Goal: Transaction & Acquisition: Book appointment/travel/reservation

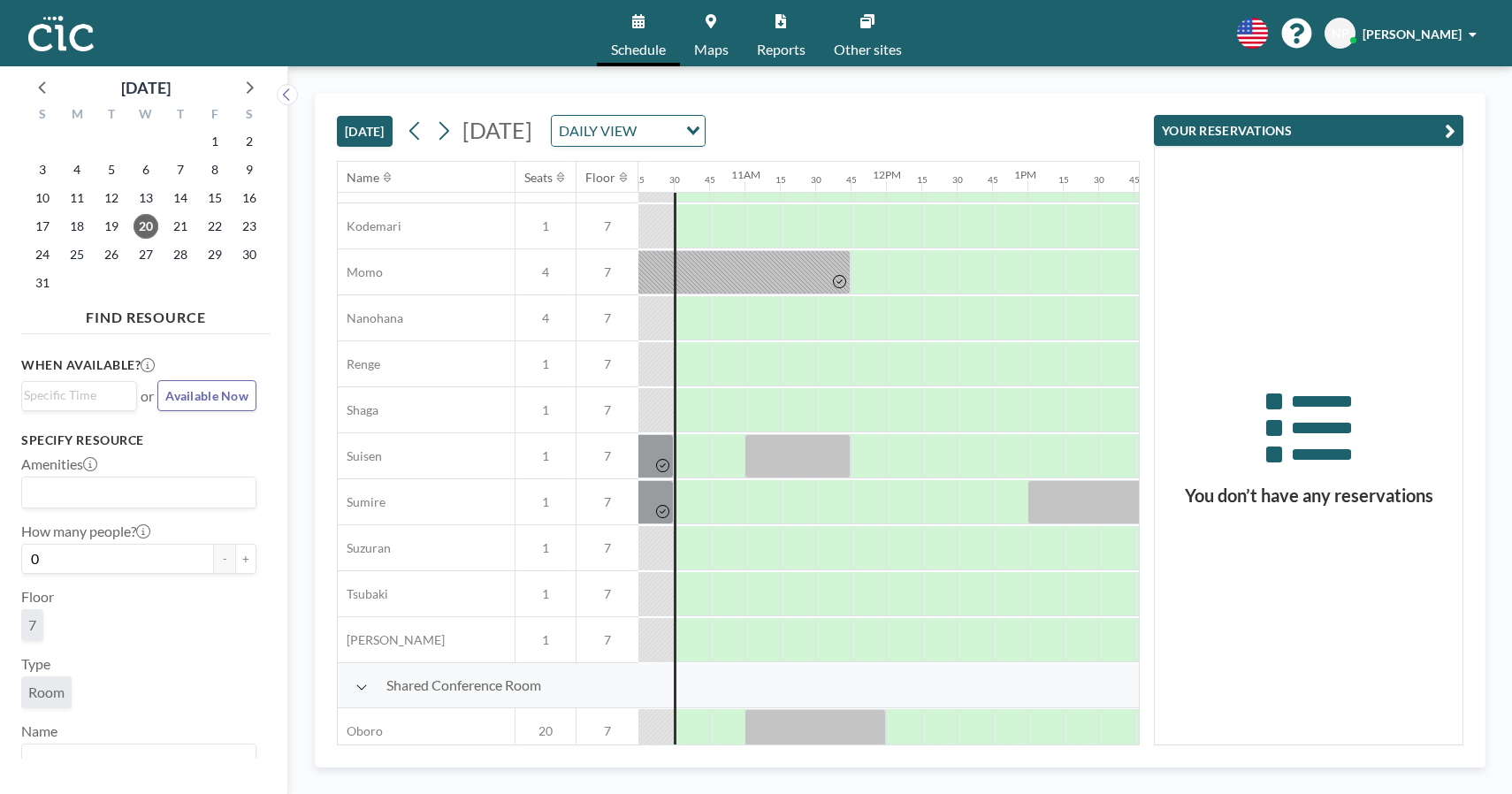
scroll to position [811, 1450]
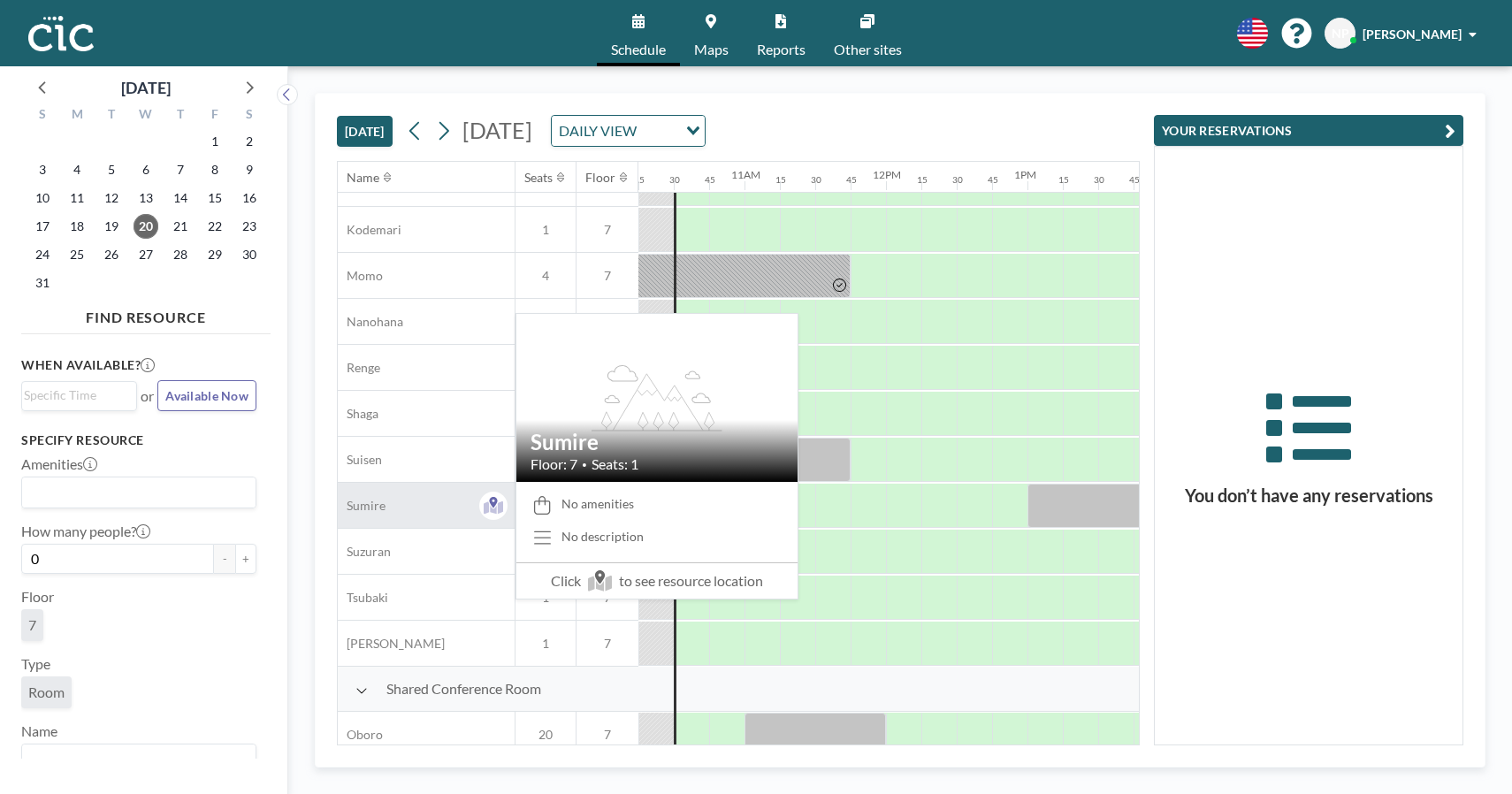
click at [381, 502] on span "Sumire" at bounding box center [361, 505] width 48 height 16
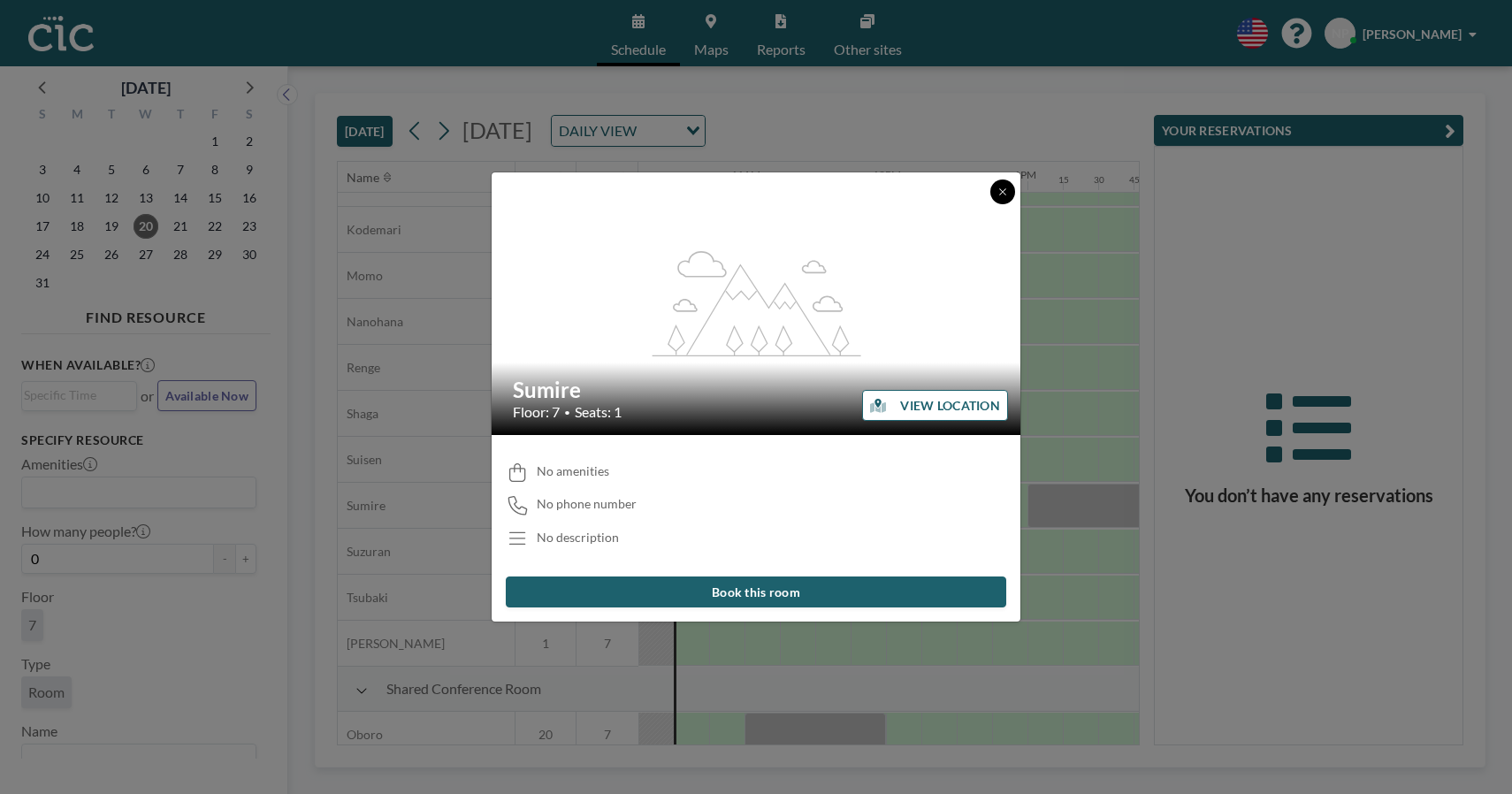
click at [998, 192] on icon at bounding box center [1003, 191] width 11 height 11
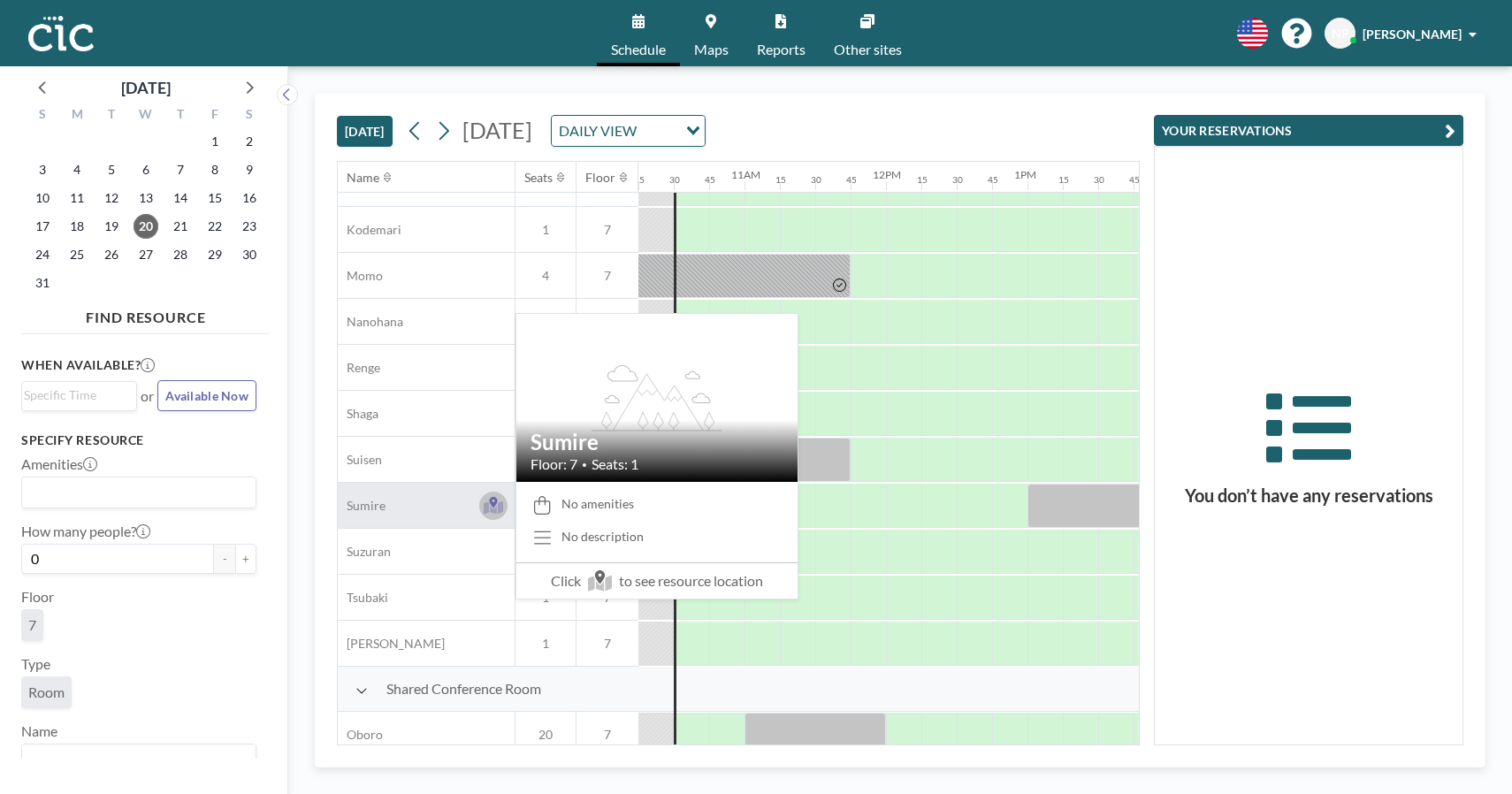
click at [492, 507] on icon at bounding box center [493, 505] width 20 height 18
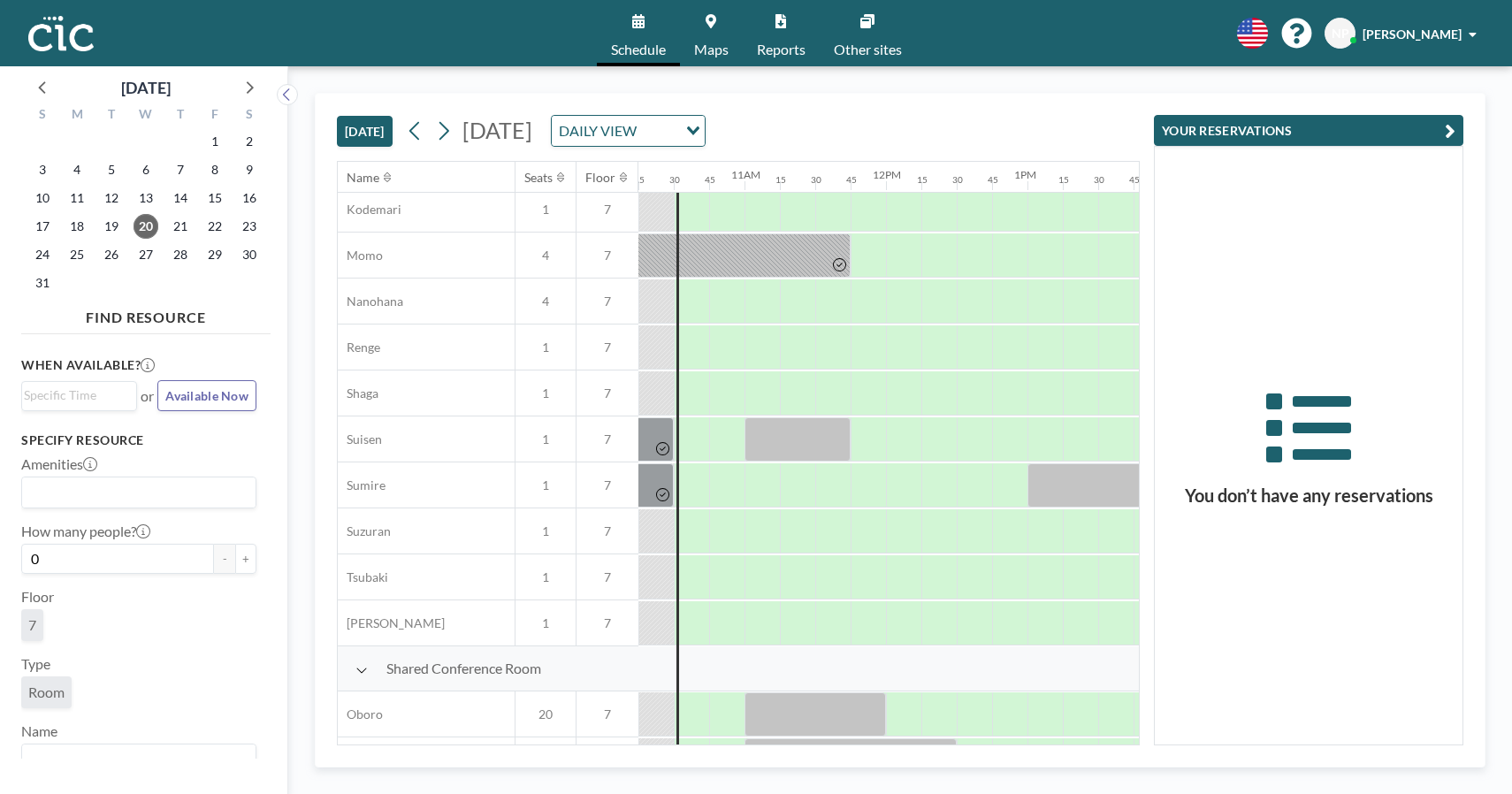
scroll to position [846, 1450]
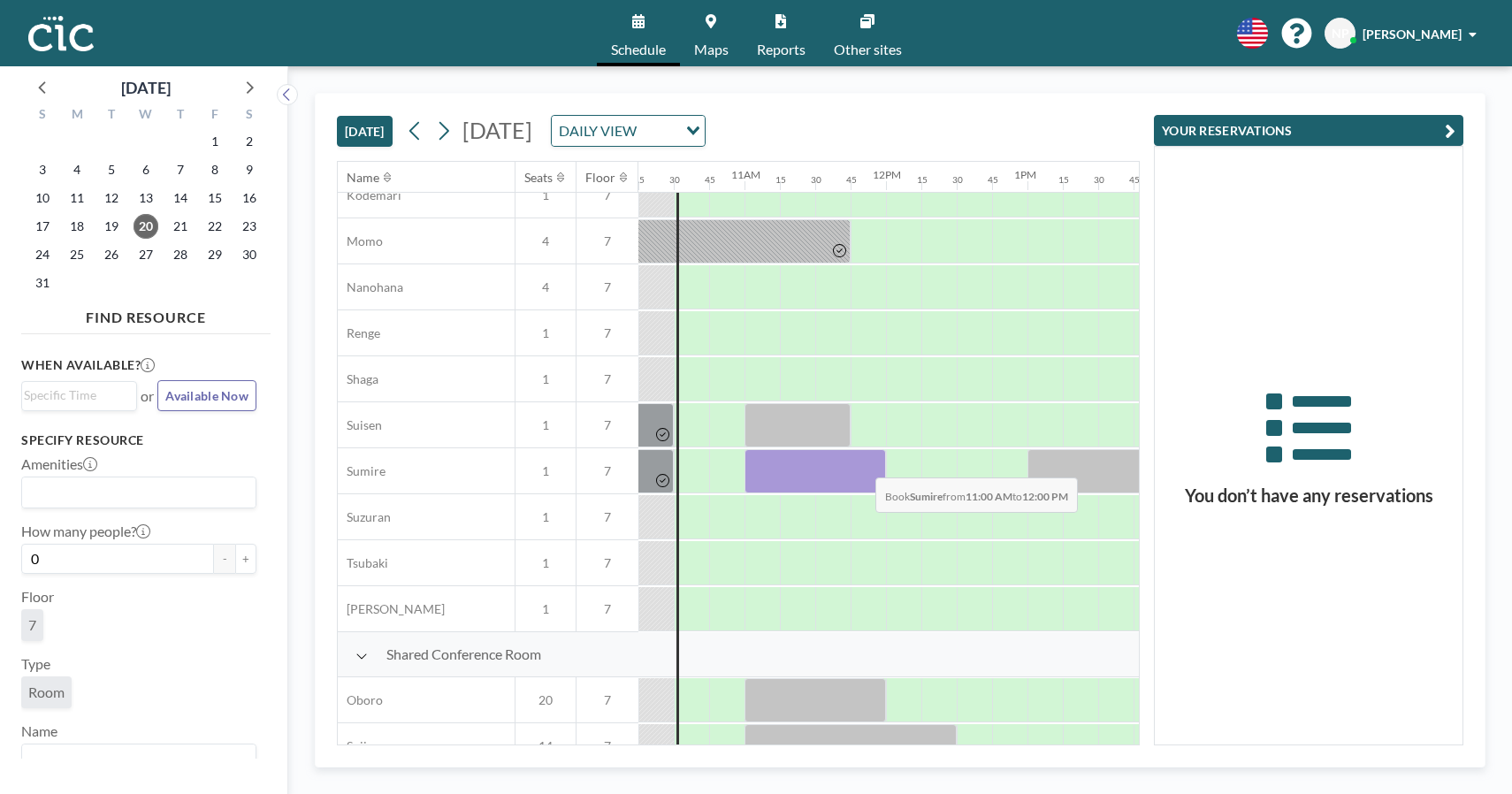
drag, startPoint x: 763, startPoint y: 470, endPoint x: 861, endPoint y: 464, distance: 98.2
click at [861, 464] on div at bounding box center [815, 471] width 141 height 44
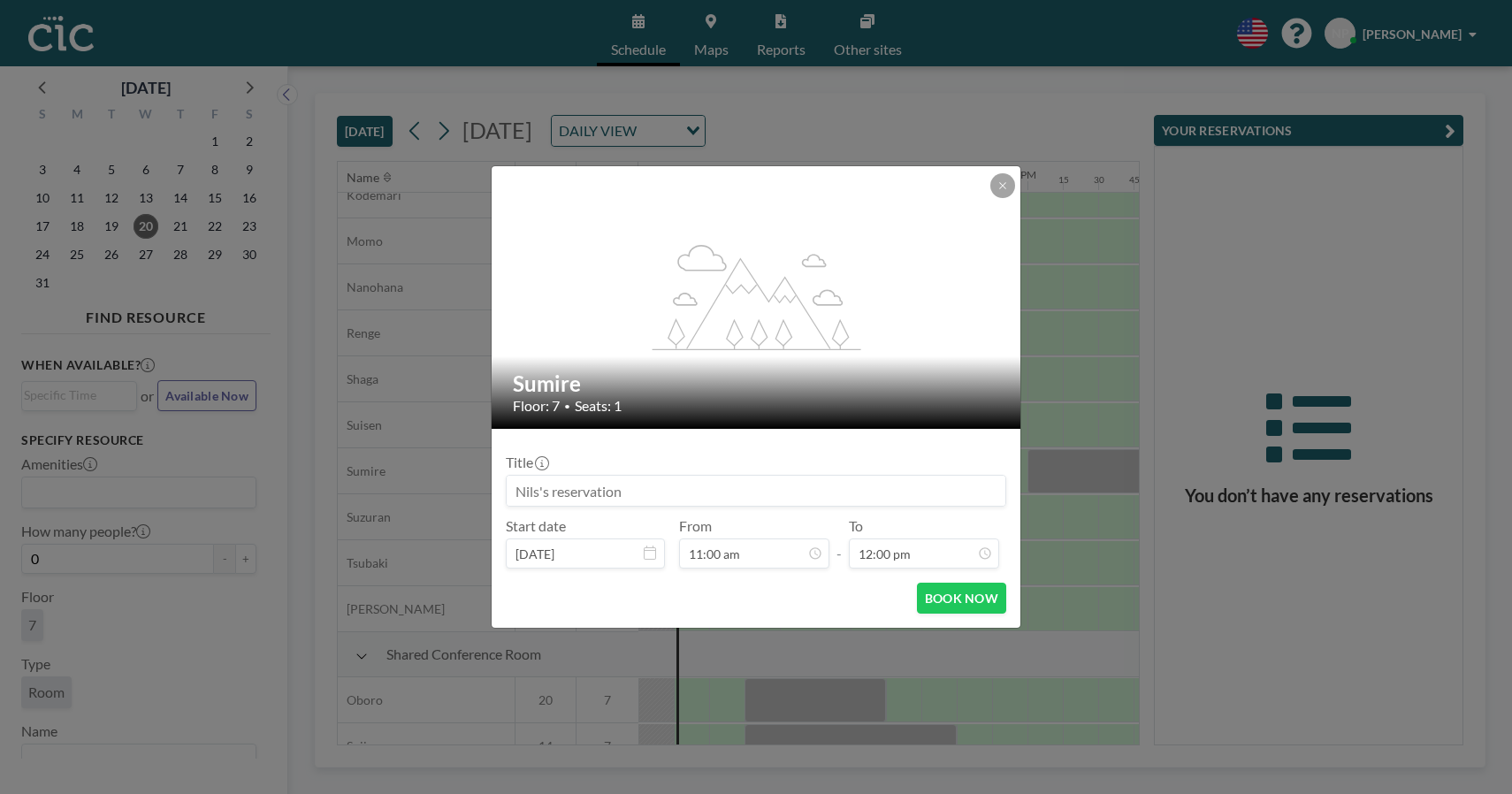
click at [677, 491] on input at bounding box center [756, 490] width 499 height 30
type input "S"
type input "[PERSON_NAME]"
click at [968, 595] on button "BOOK NOW" at bounding box center [961, 598] width 89 height 31
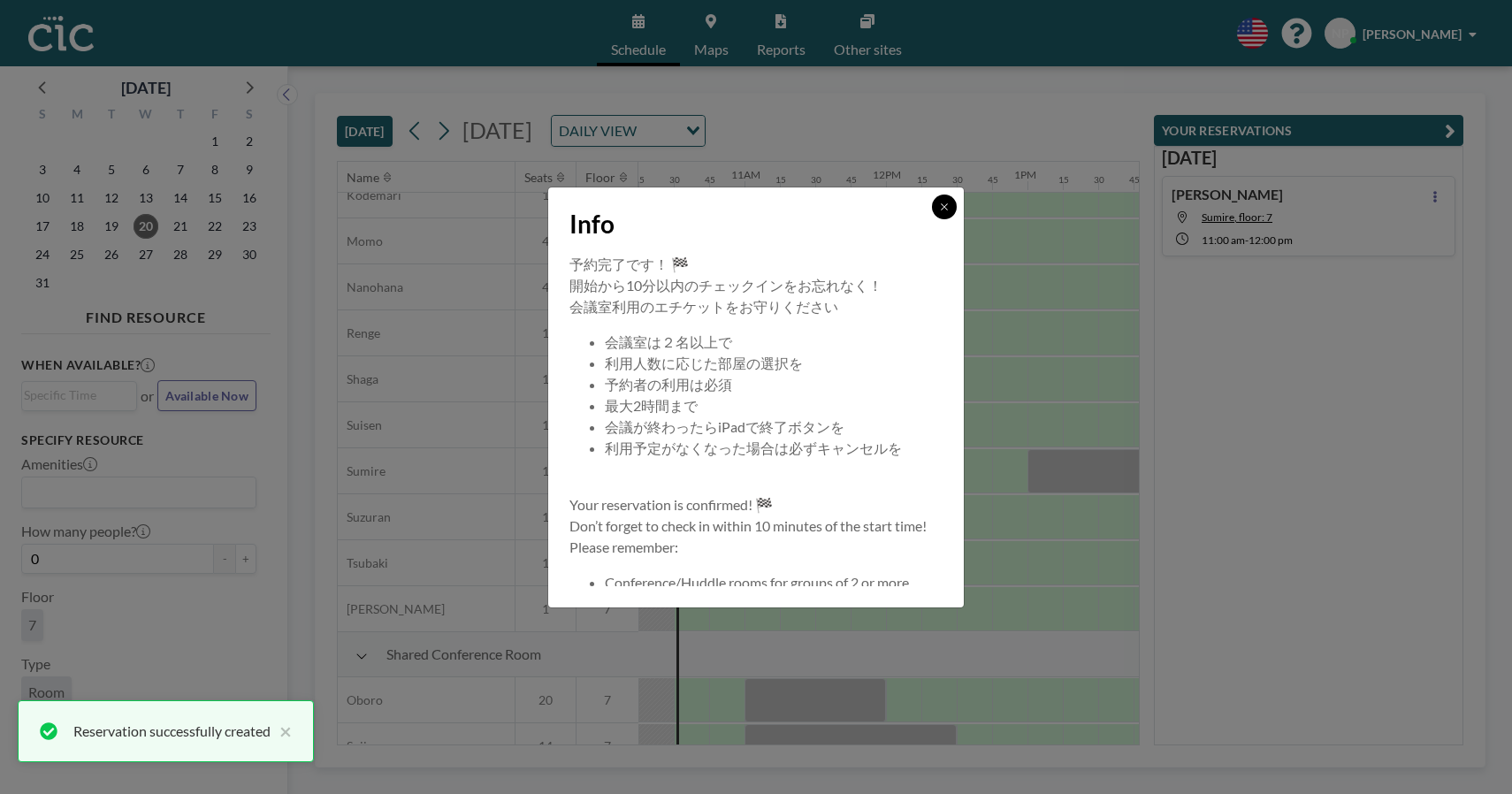
click at [939, 210] on button at bounding box center [944, 207] width 25 height 25
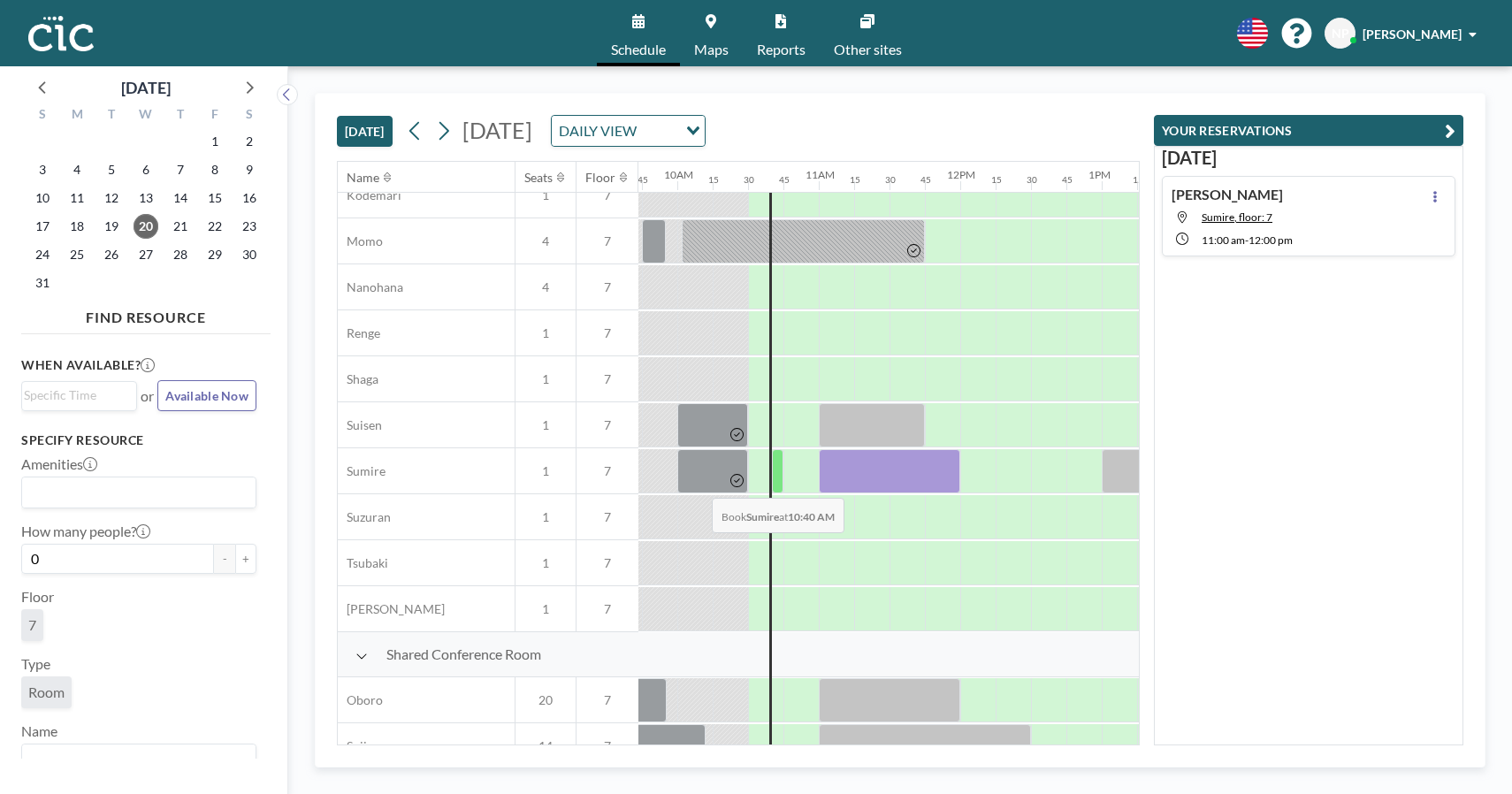
scroll to position [846, 1378]
drag, startPoint x: 755, startPoint y: 472, endPoint x: 772, endPoint y: 467, distance: 17.7
click at [772, 467] on div at bounding box center [958, 471] width 3395 height 46
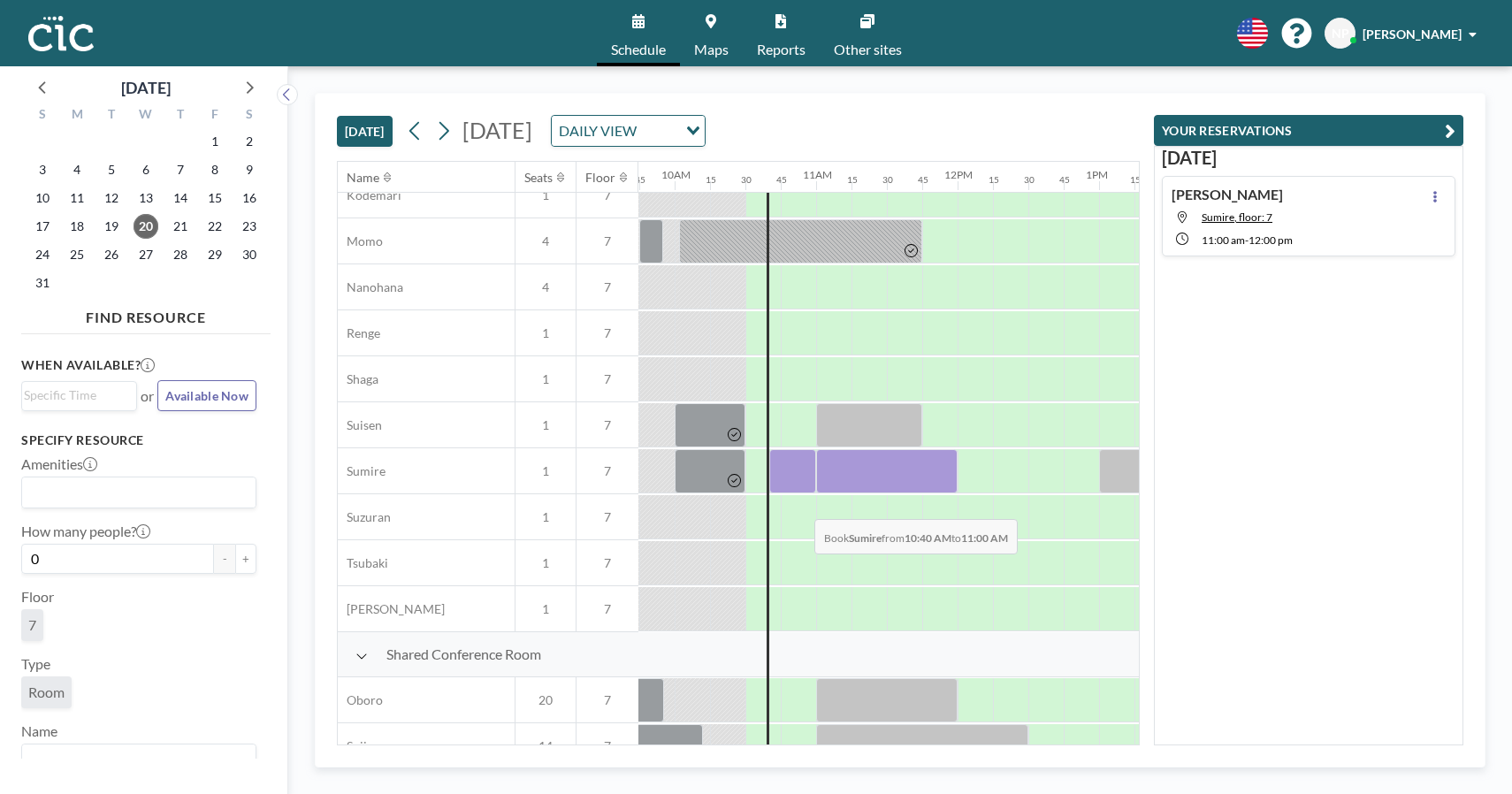
drag, startPoint x: 773, startPoint y: 474, endPoint x: 800, endPoint y: 505, distance: 41.1
click at [800, 505] on div "Phone Booth Ajisai 1 7 Asagao 1 7 Deigo 1 7 Himawari 1 7 Kikyo 1 7 Kinmokusei 1…" at bounding box center [807, 242] width 3696 height 781
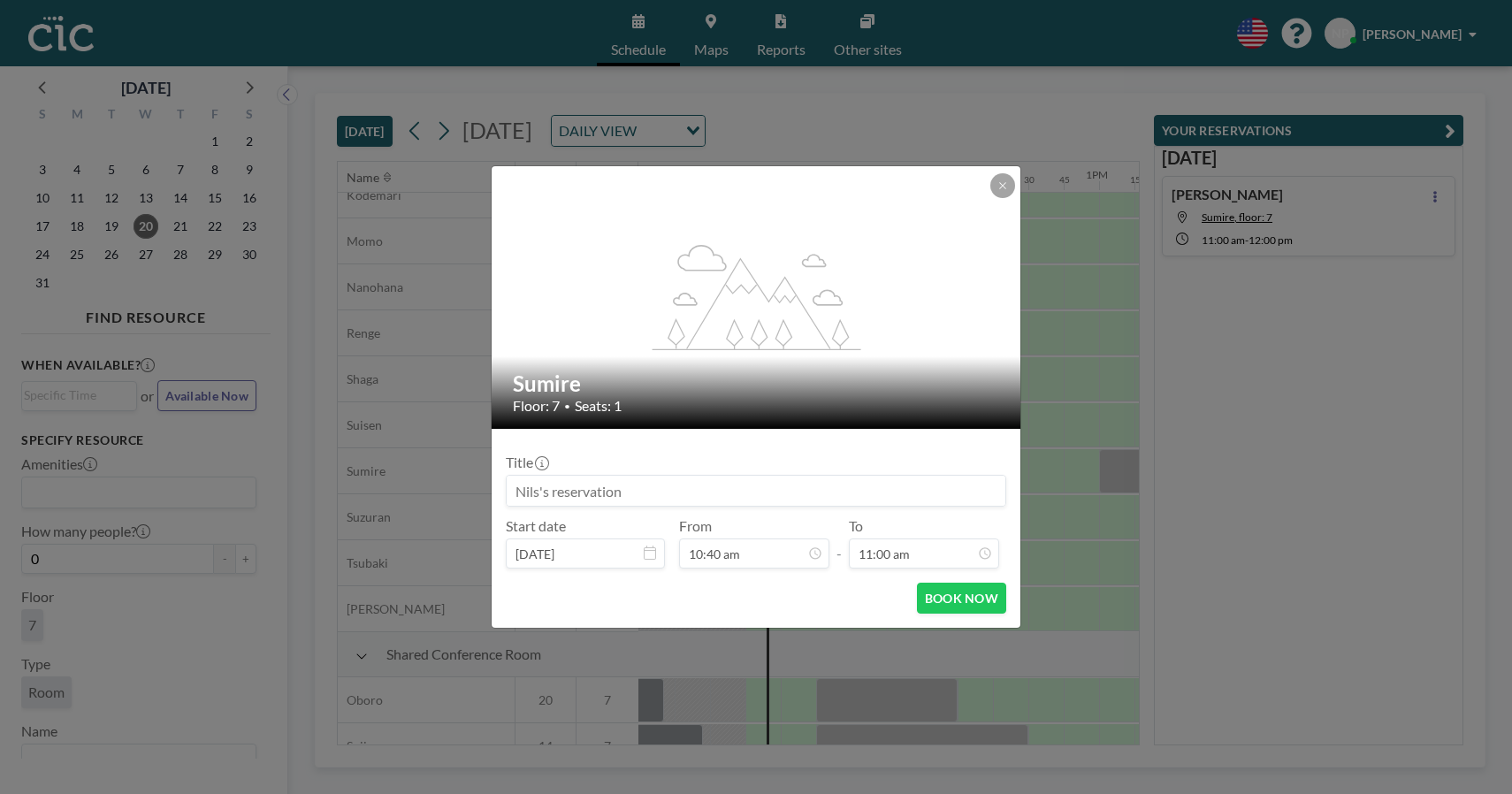
click at [699, 484] on input at bounding box center [756, 490] width 499 height 30
type input "N"
click at [1001, 182] on icon at bounding box center [1003, 185] width 11 height 11
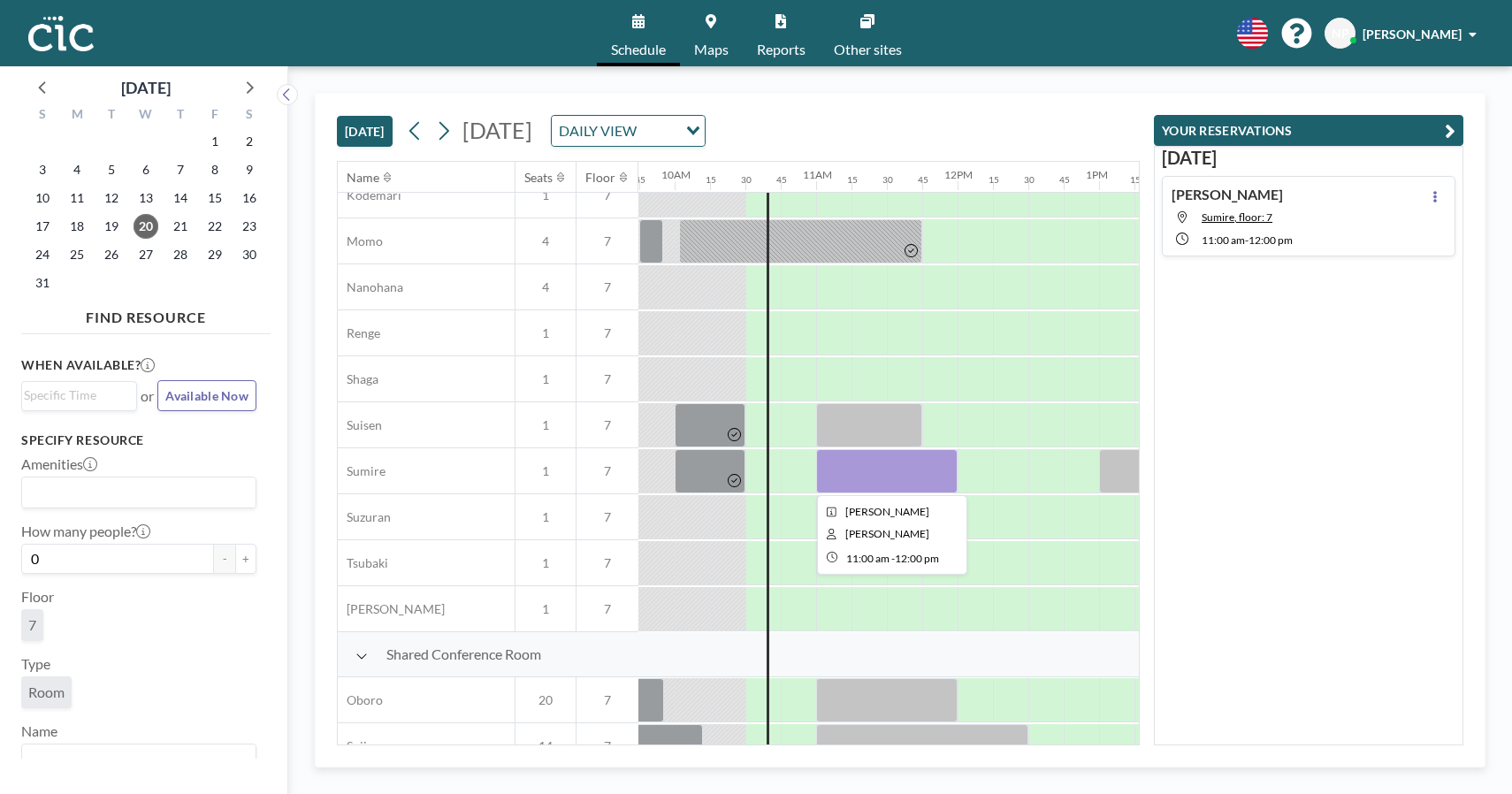
click at [915, 471] on div at bounding box center [887, 471] width 141 height 44
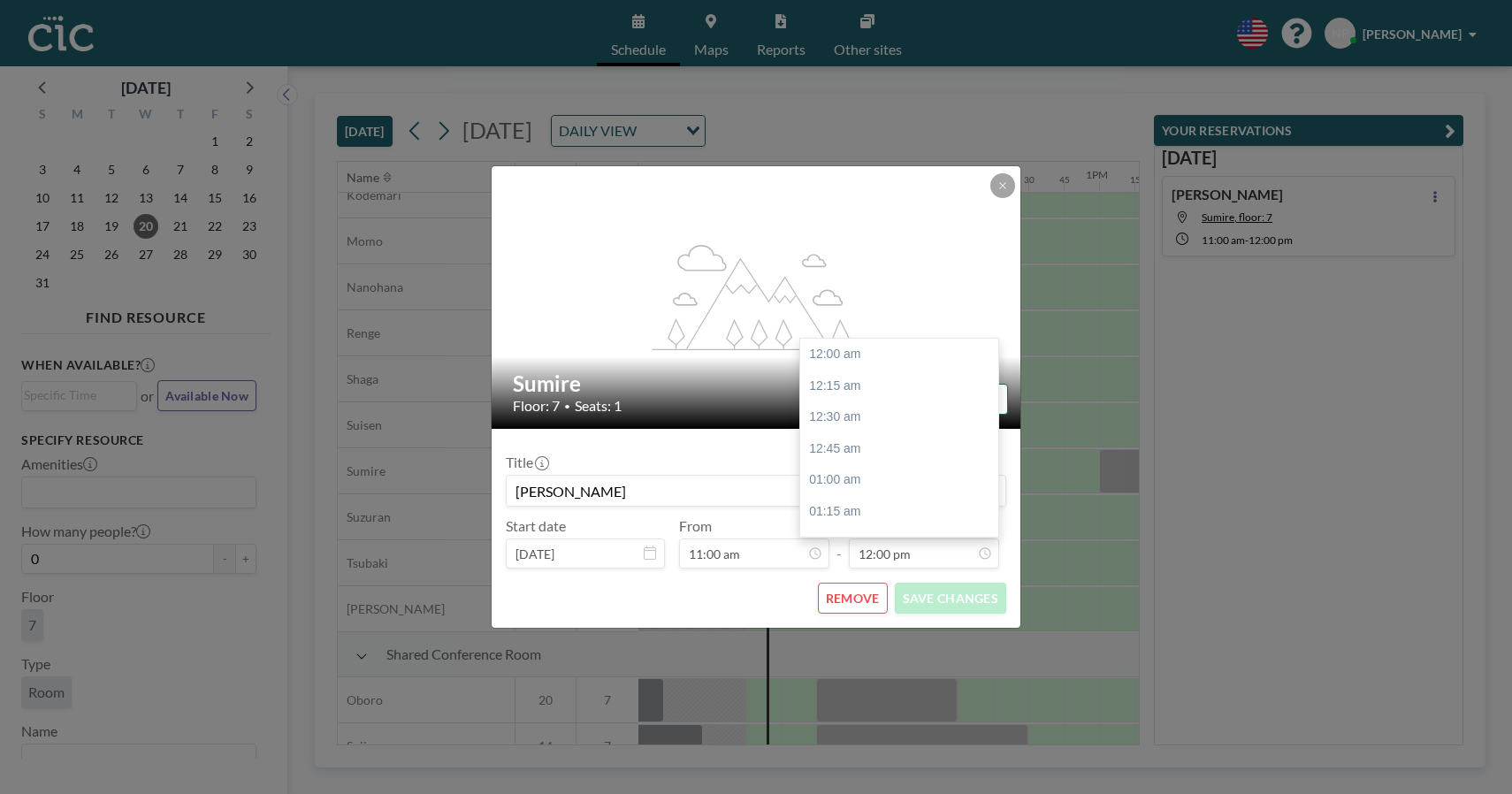
scroll to position [1511, 0]
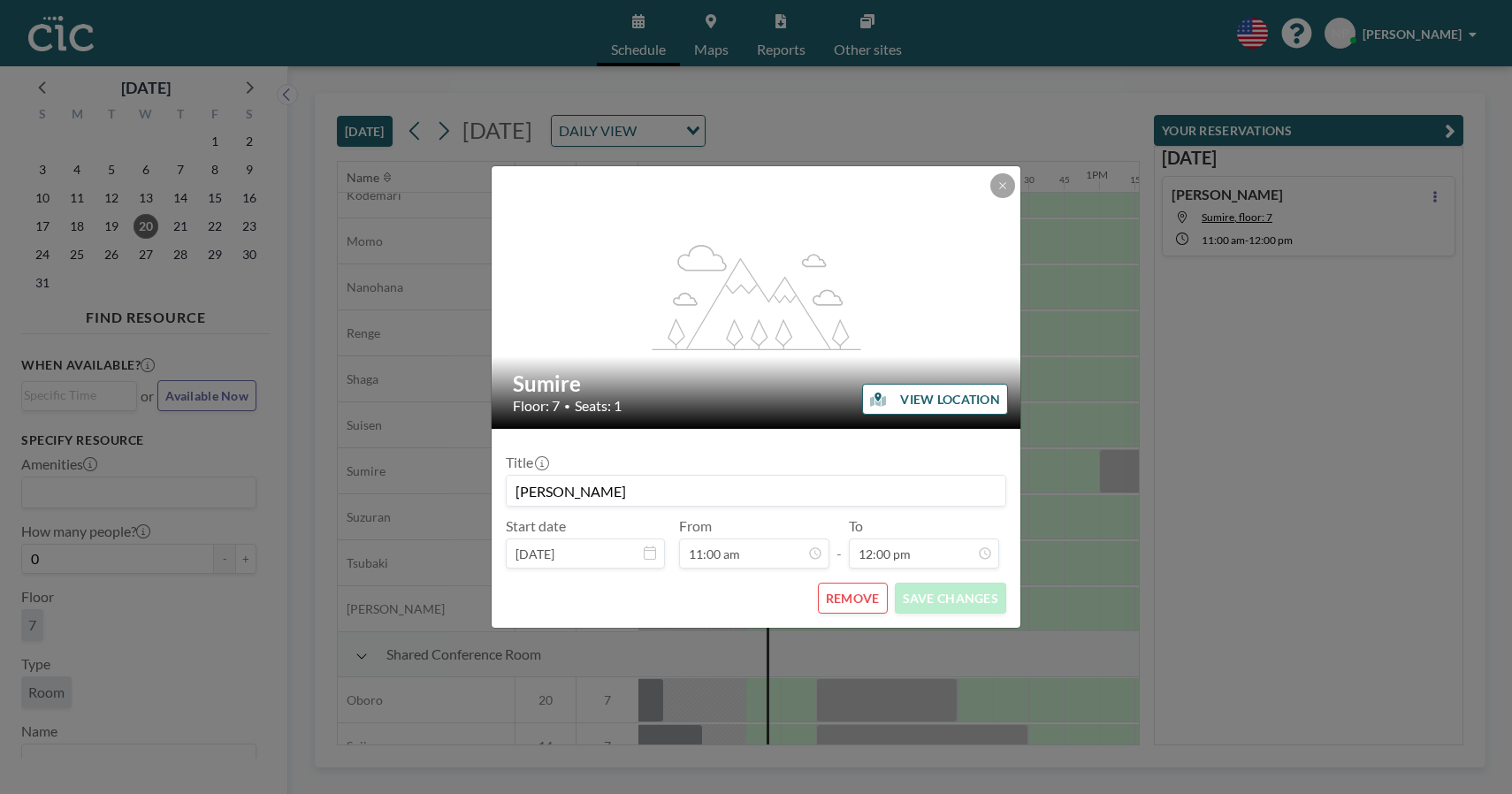
click at [855, 594] on button "REMOVE" at bounding box center [853, 598] width 70 height 31
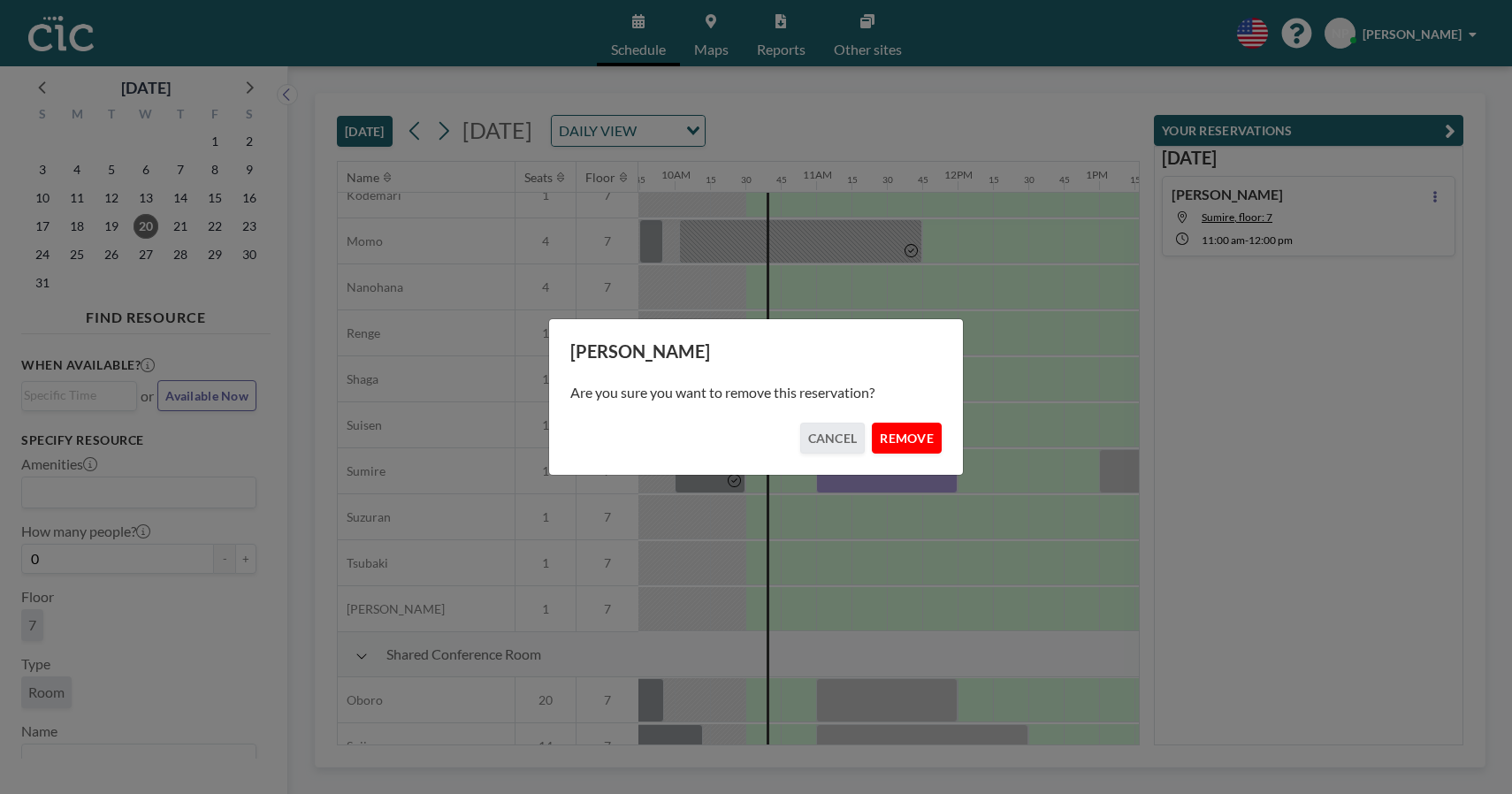
click at [893, 435] on button "REMOVE" at bounding box center [906, 438] width 70 height 31
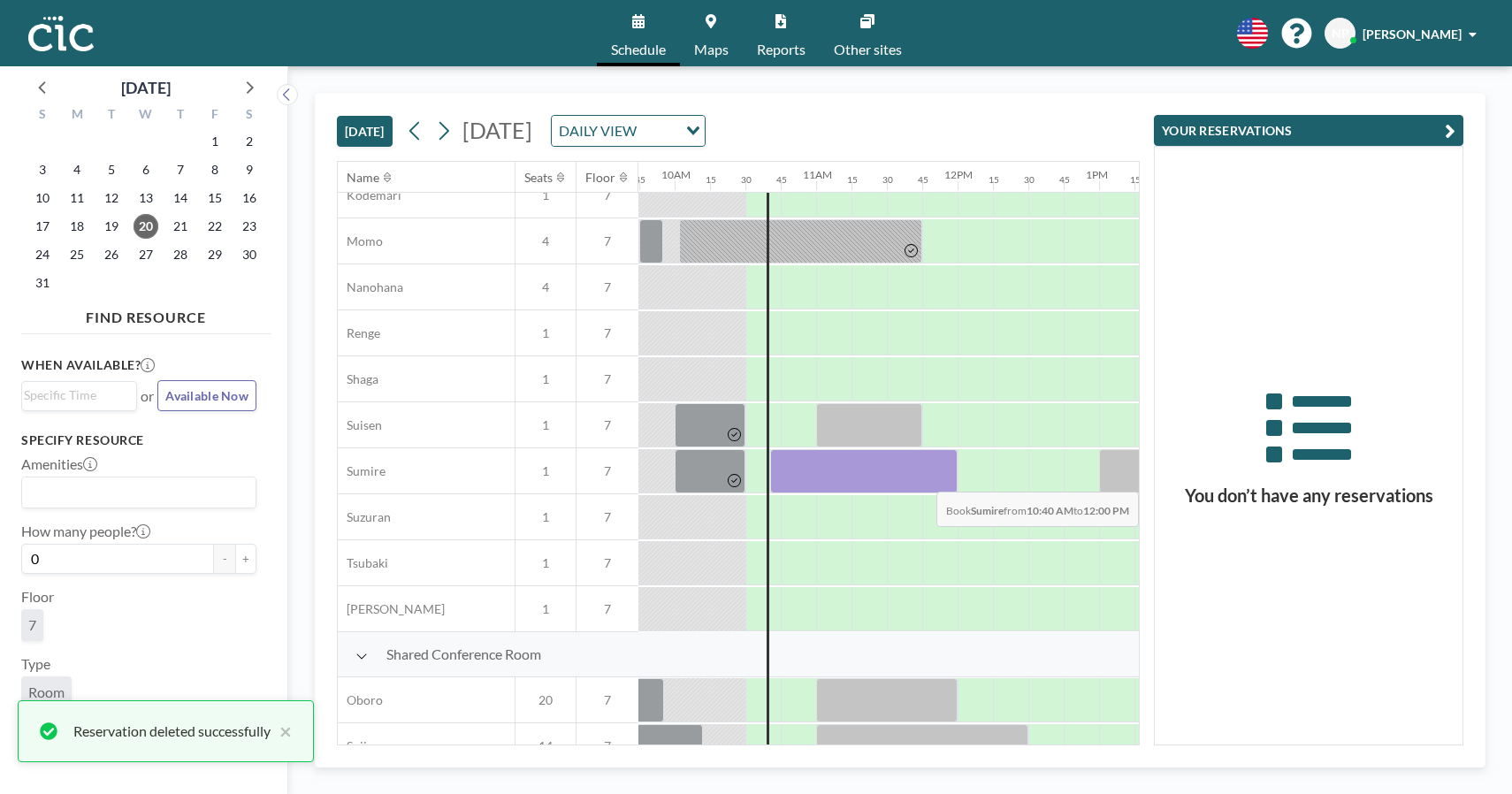
drag, startPoint x: 773, startPoint y: 468, endPoint x: 932, endPoint y: 478, distance: 159.3
click at [932, 478] on div at bounding box center [864, 471] width 187 height 44
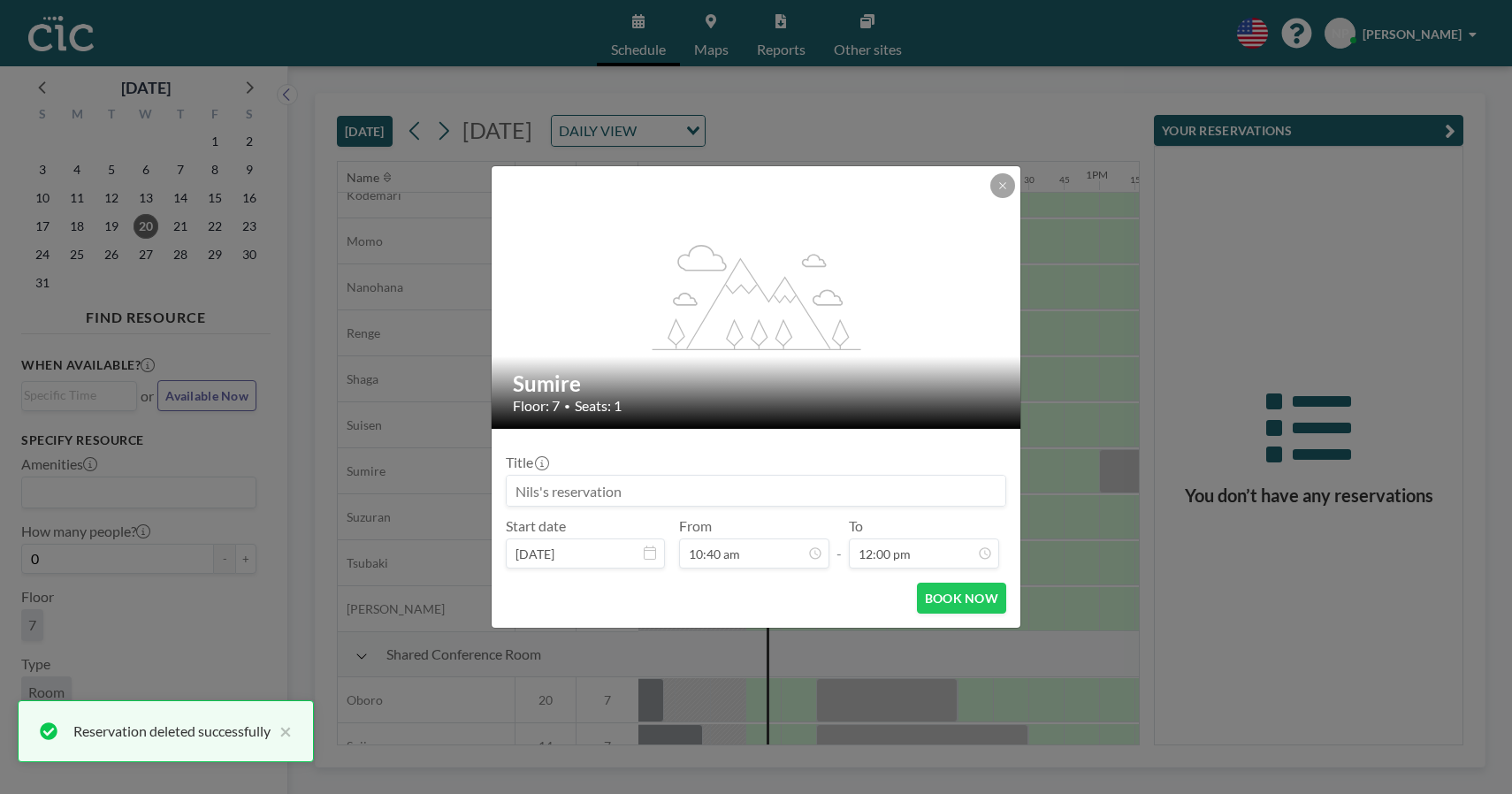
click at [681, 484] on input at bounding box center [756, 490] width 499 height 30
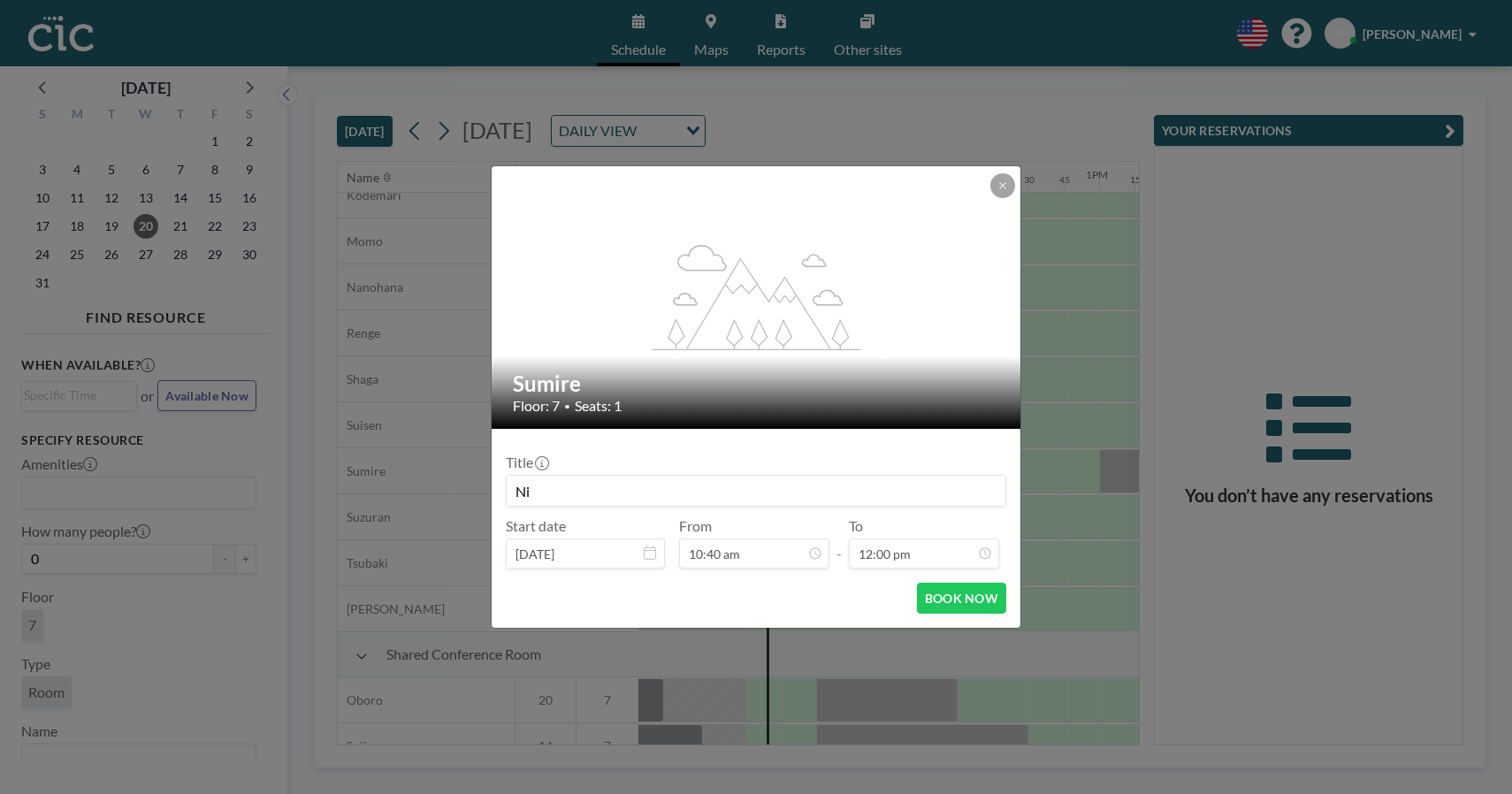
type input "N"
type input "[PERSON_NAME]"
click at [970, 591] on button "BOOK NOW" at bounding box center [961, 598] width 89 height 31
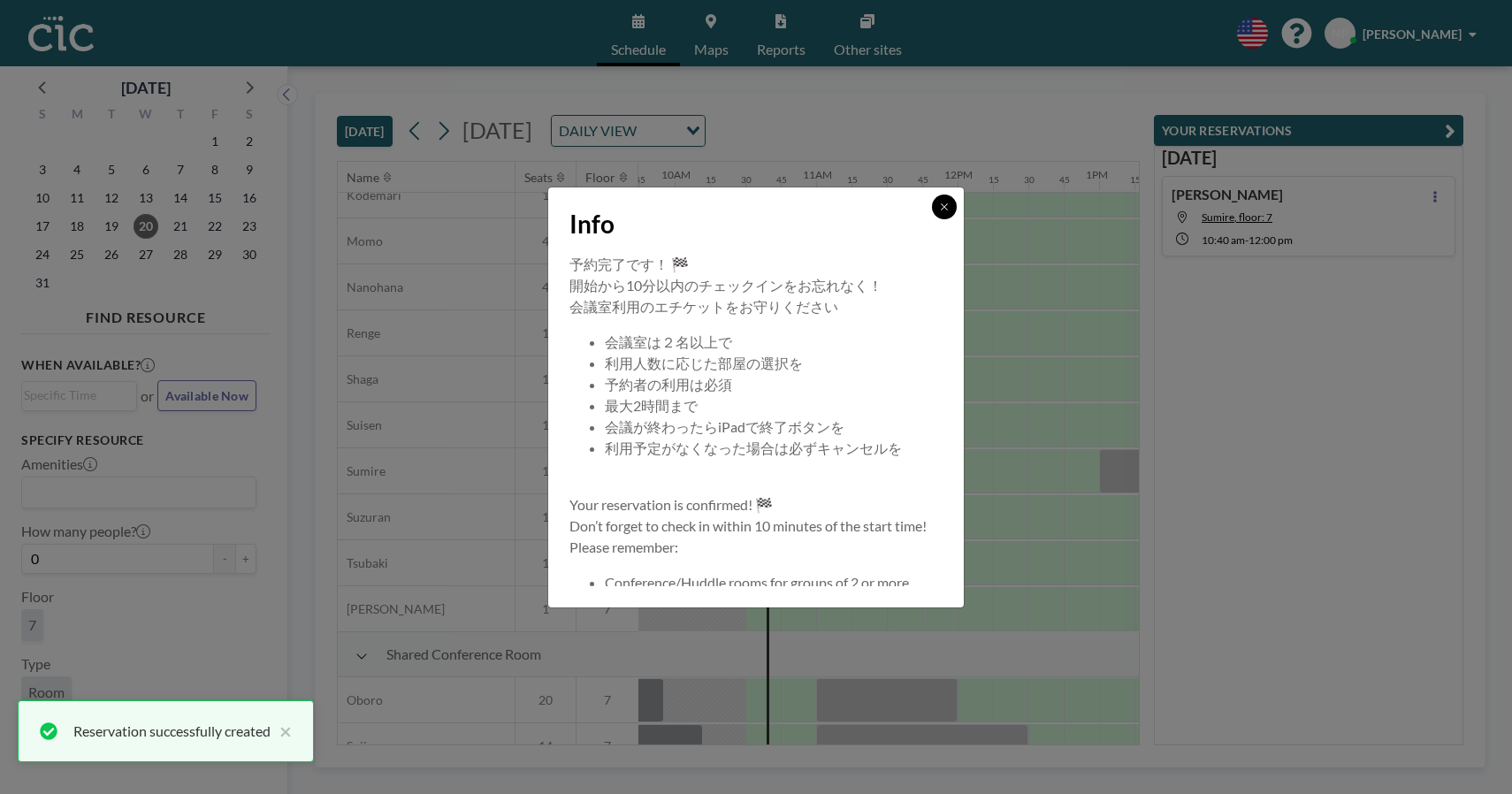
click at [946, 207] on icon at bounding box center [943, 206] width 6 height 6
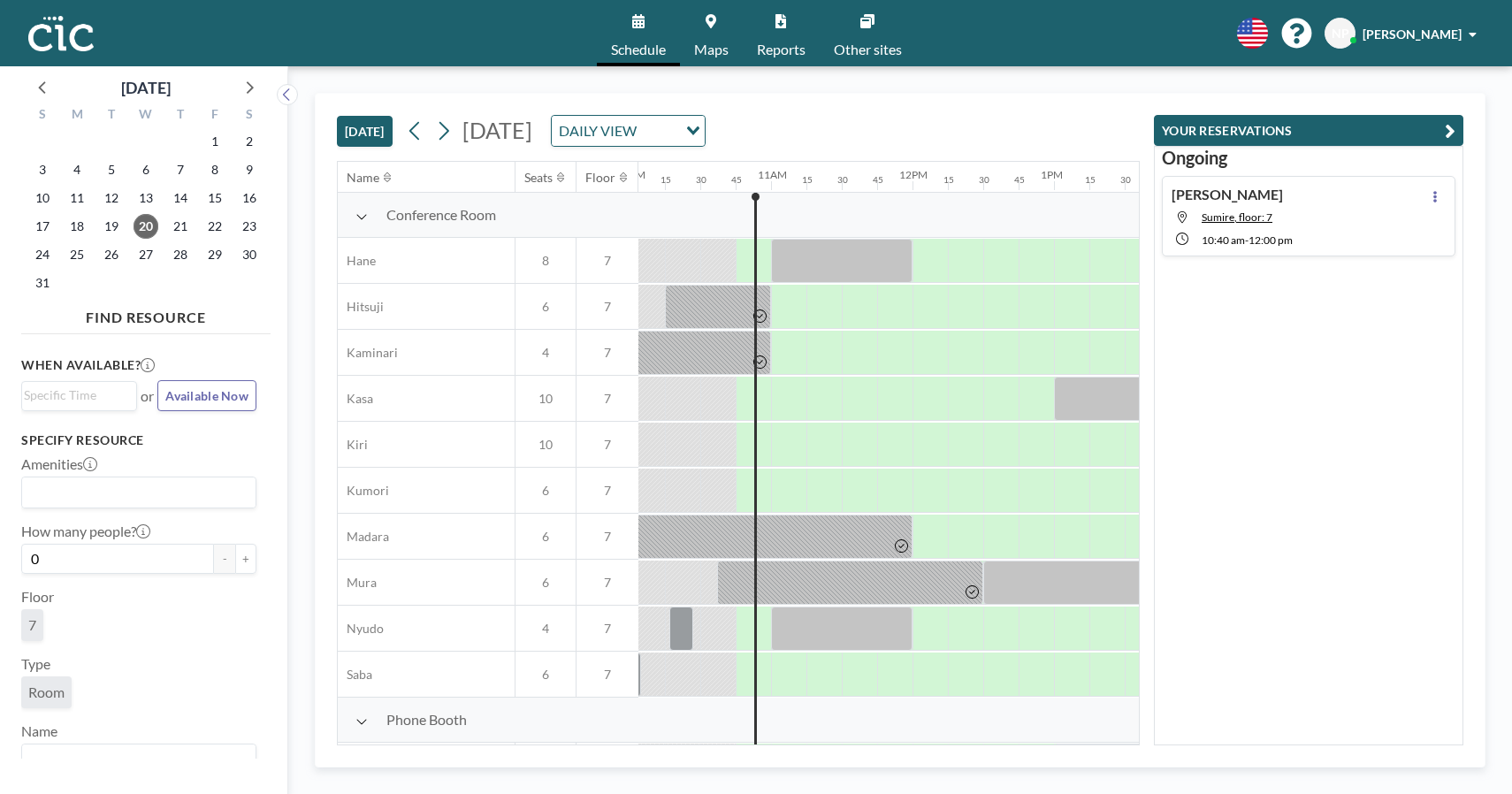
scroll to position [0, 1450]
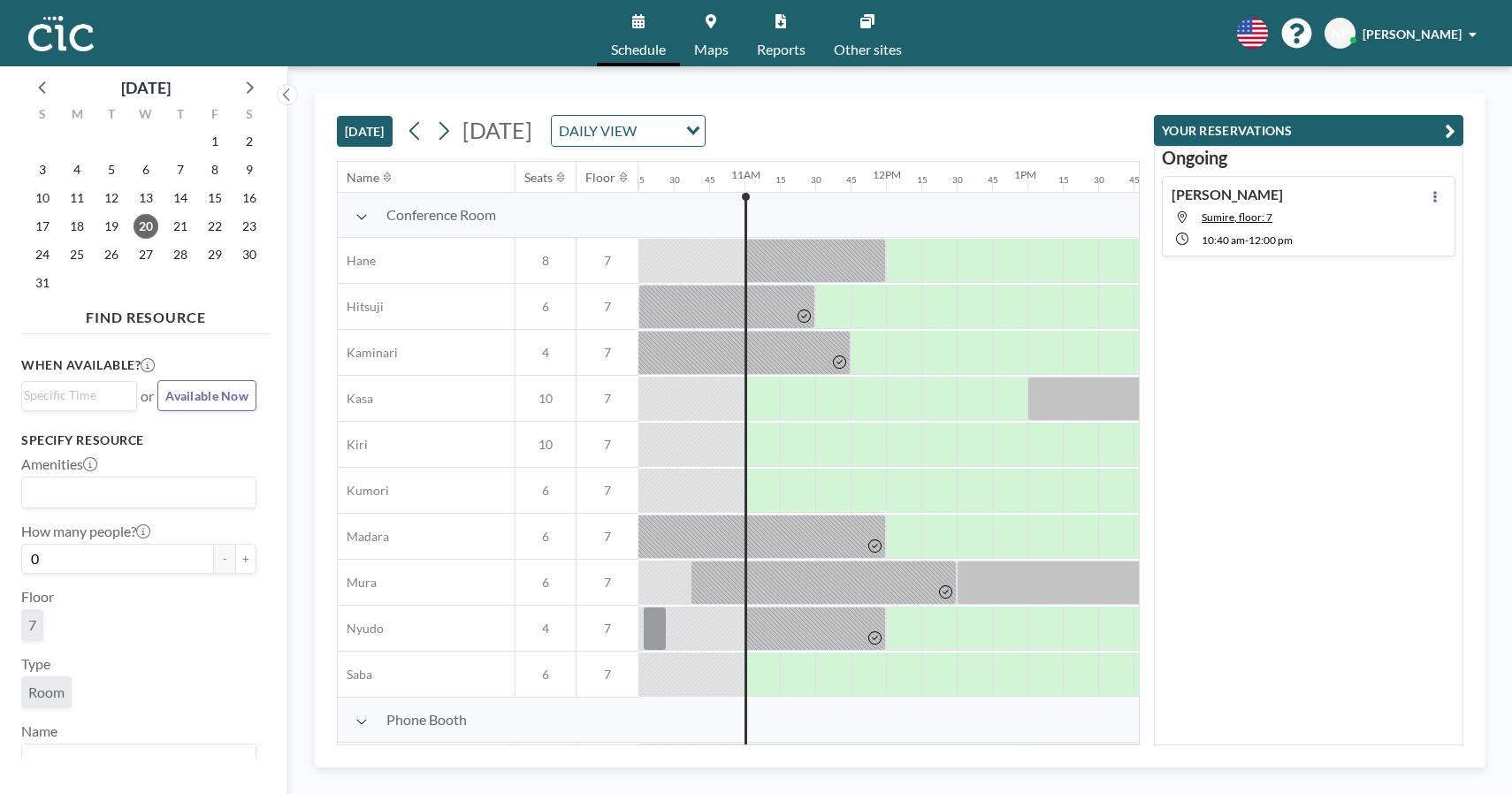
click at [419, 54] on div "Schedule Maps Reports Other sites English Polski 日本語 Española NP [PERSON_NAME]" at bounding box center [756, 32] width 1512 height 66
